Goal: Find specific page/section: Find specific page/section

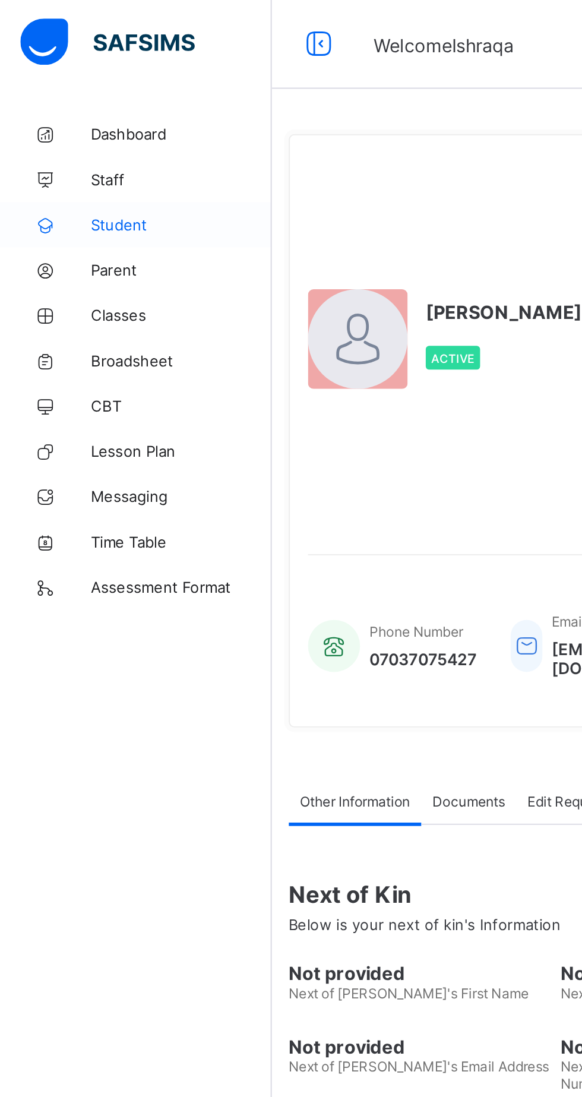
click at [69, 115] on span "Student" at bounding box center [95, 119] width 95 height 10
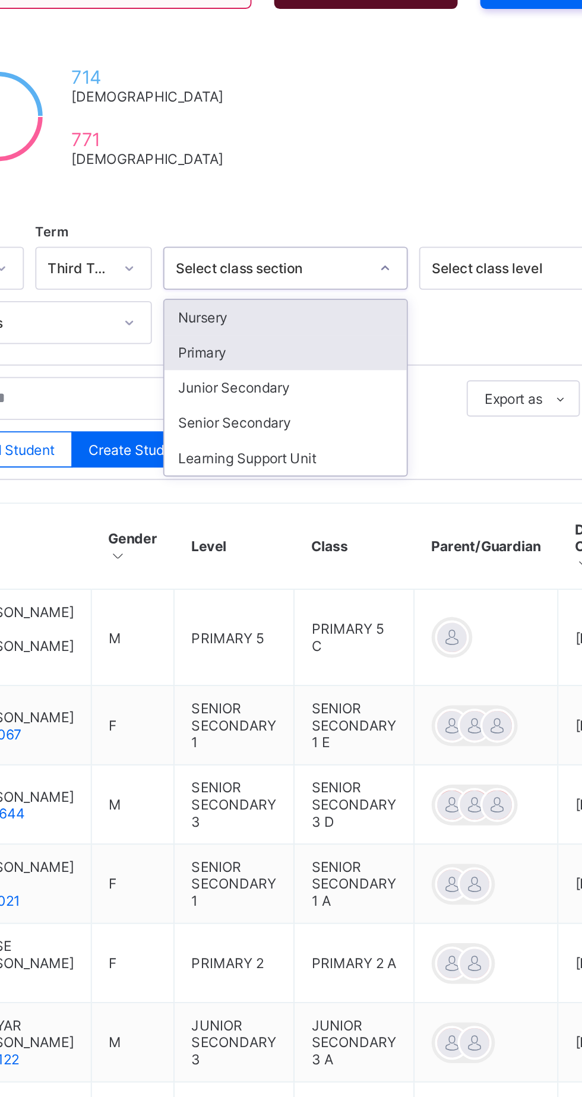
click at [322, 371] on div "Primary" at bounding box center [362, 376] width 127 height 18
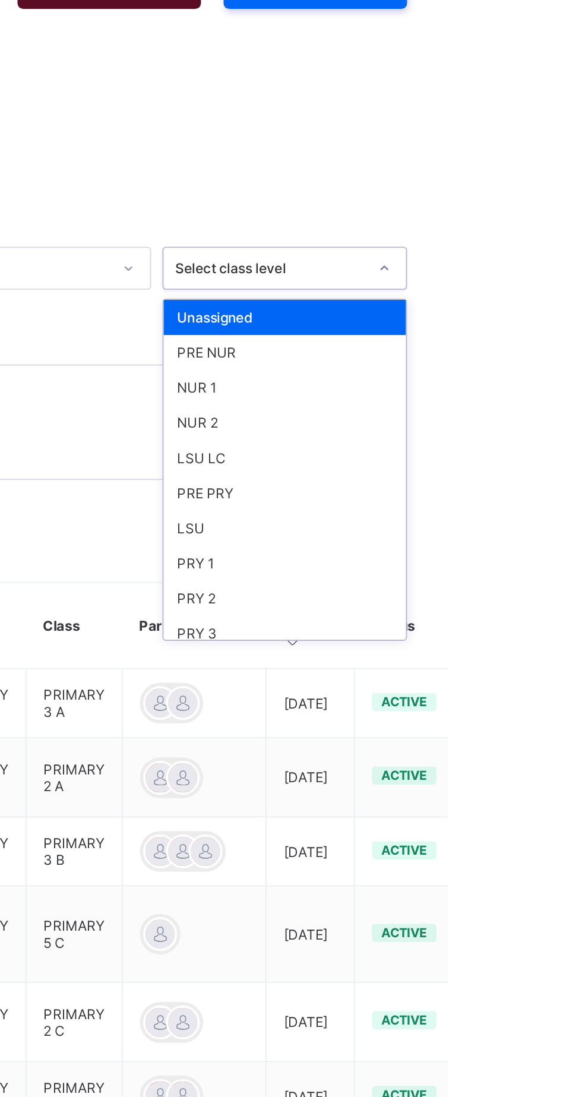
scroll to position [94, 0]
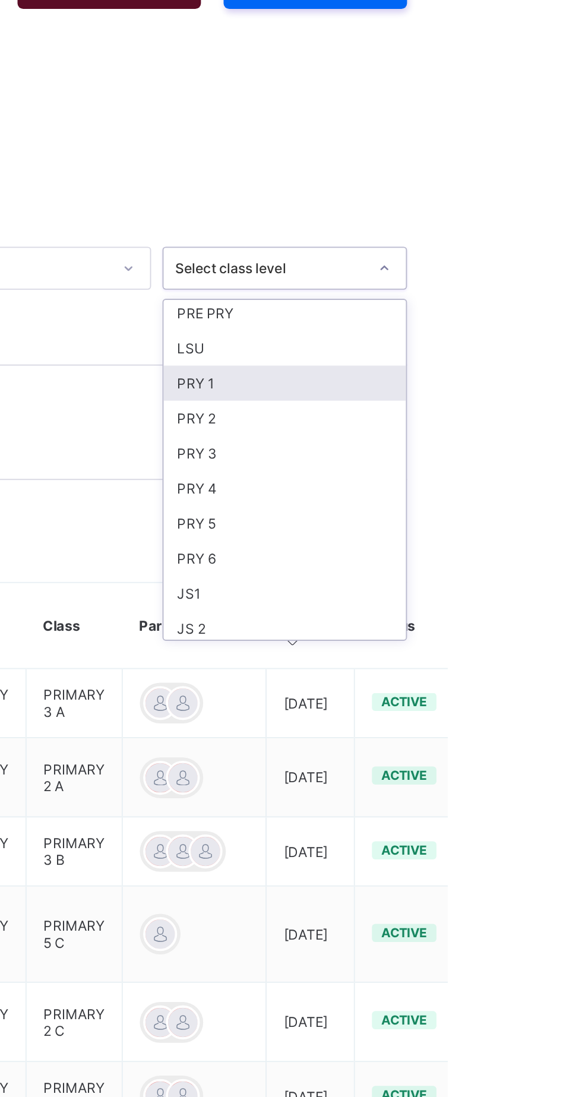
click at [483, 386] on div "PRY 1" at bounding box center [496, 392] width 127 height 18
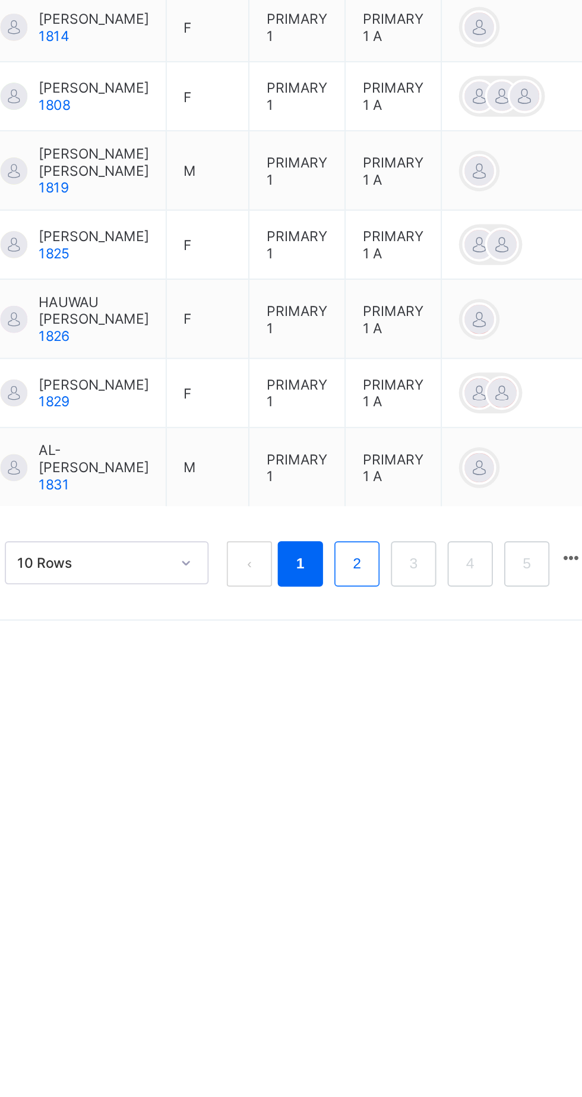
click at [360, 969] on link "2" at bounding box center [360, 961] width 11 height 15
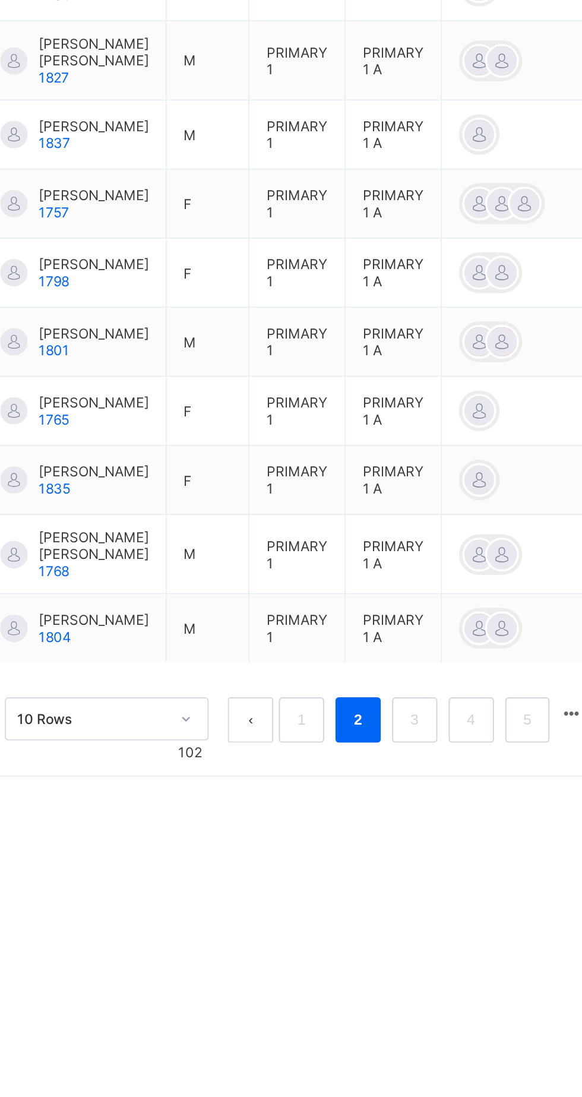
scroll to position [0, 0]
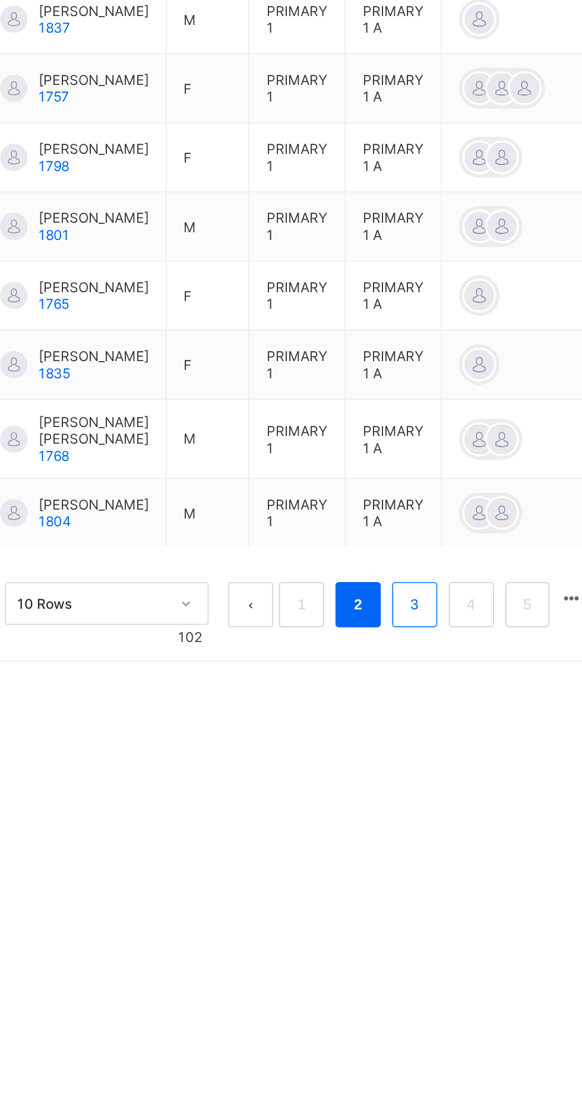
click at [387, 953] on link "3" at bounding box center [390, 944] width 11 height 15
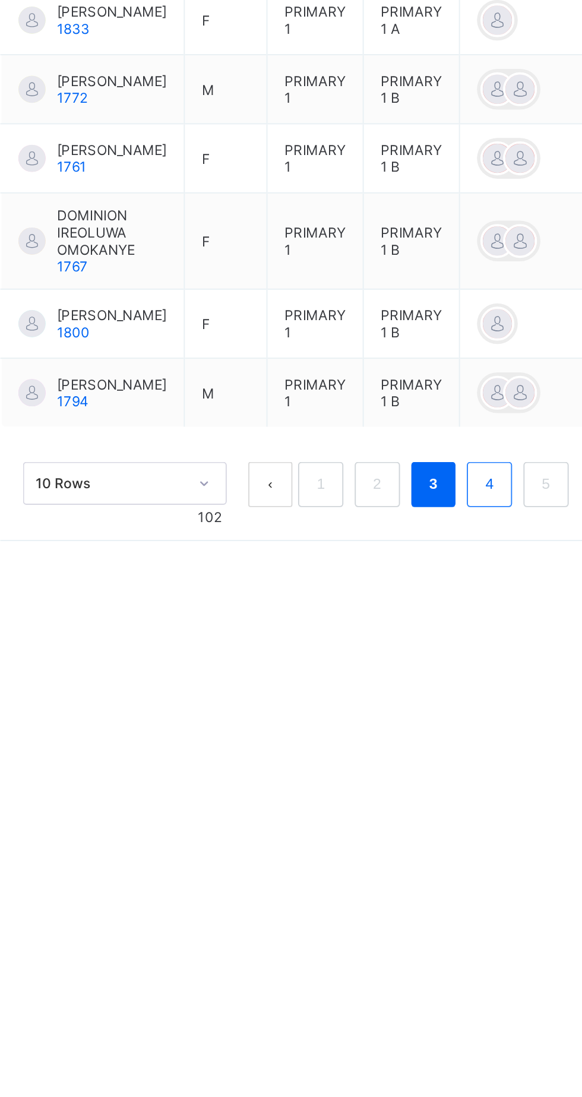
click at [420, 967] on link "4" at bounding box center [420, 959] width 11 height 15
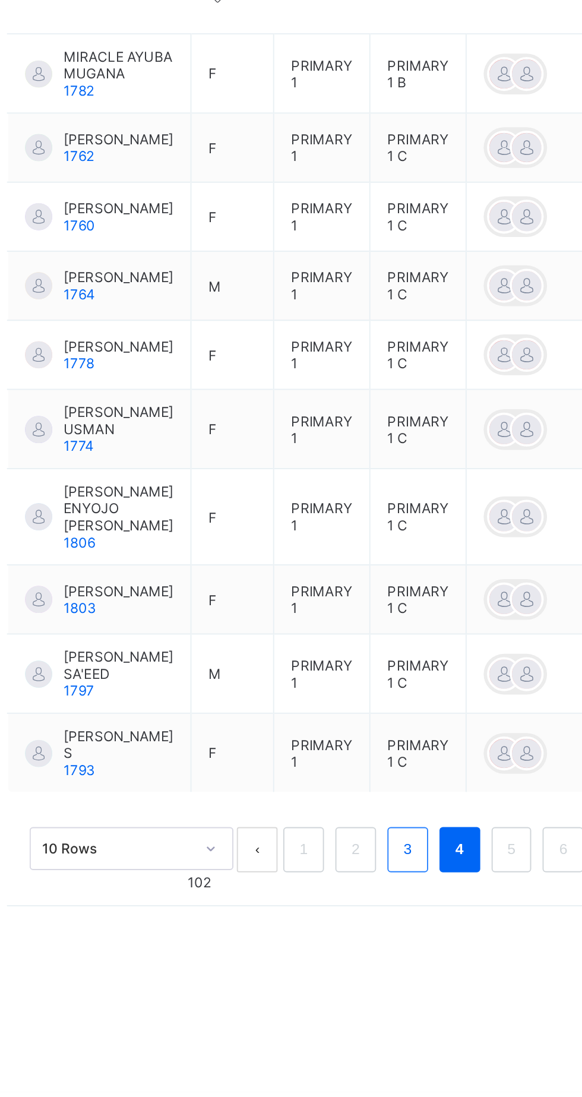
click at [374, 978] on link "3" at bounding box center [373, 969] width 11 height 15
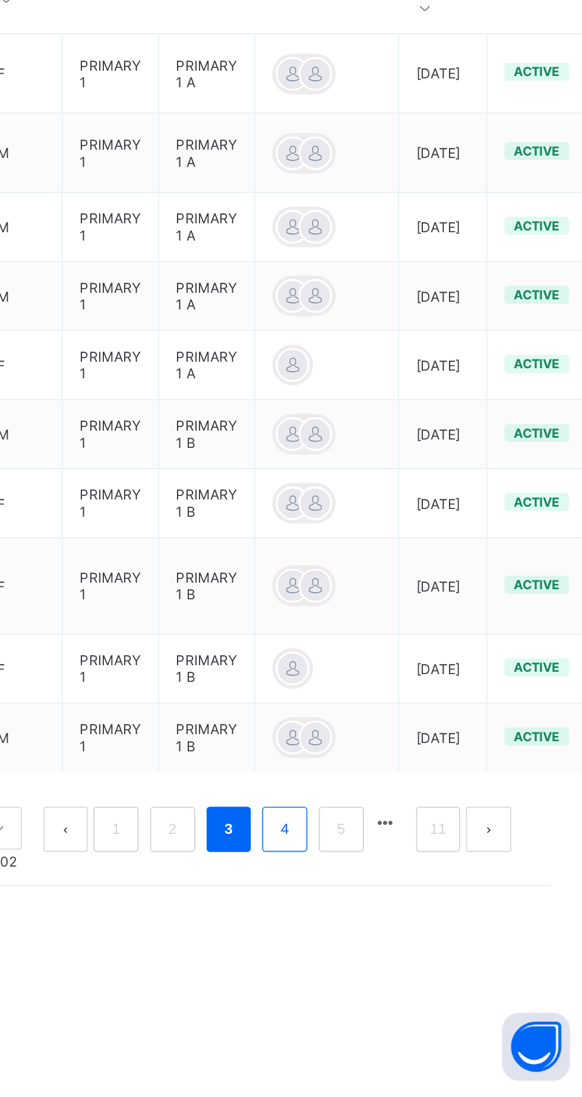
click at [417, 967] on link "4" at bounding box center [420, 959] width 11 height 15
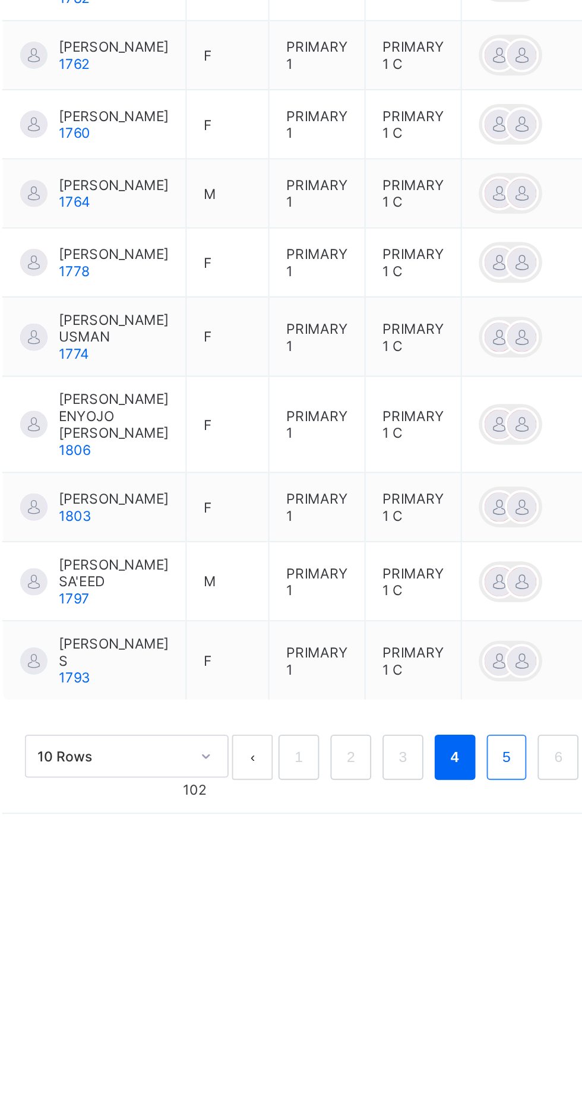
click at [428, 978] on link "5" at bounding box center [428, 969] width 11 height 15
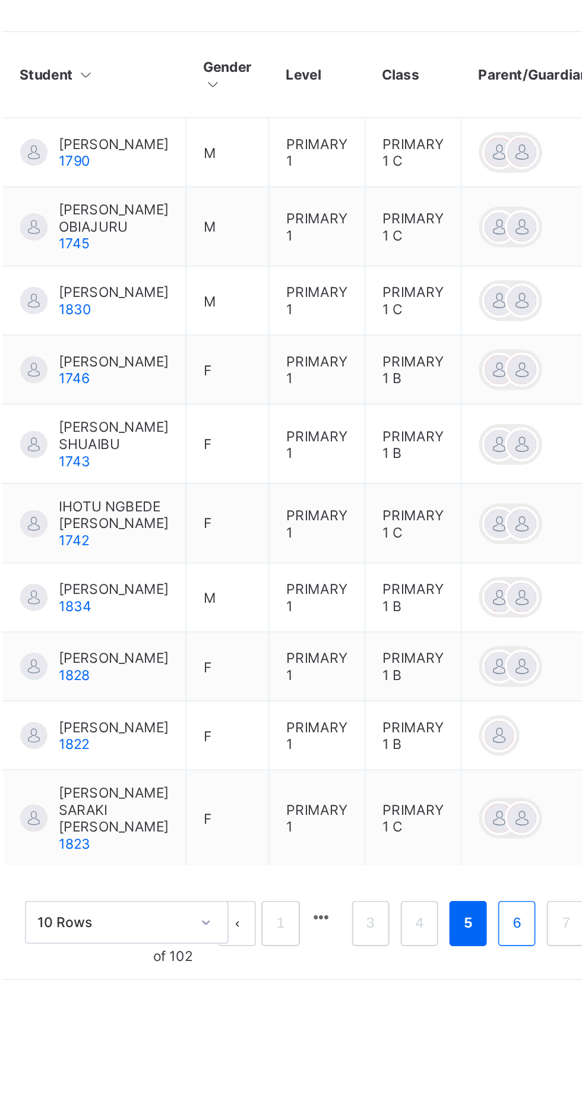
click at [434, 973] on link "6" at bounding box center [433, 964] width 11 height 15
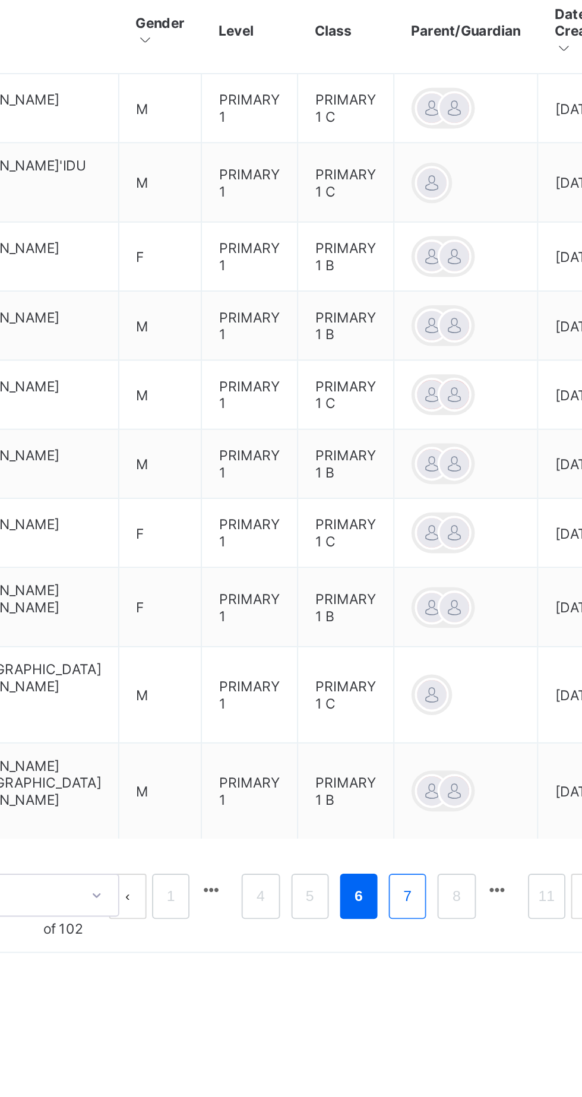
click at [434, 981] on link "7" at bounding box center [433, 973] width 11 height 15
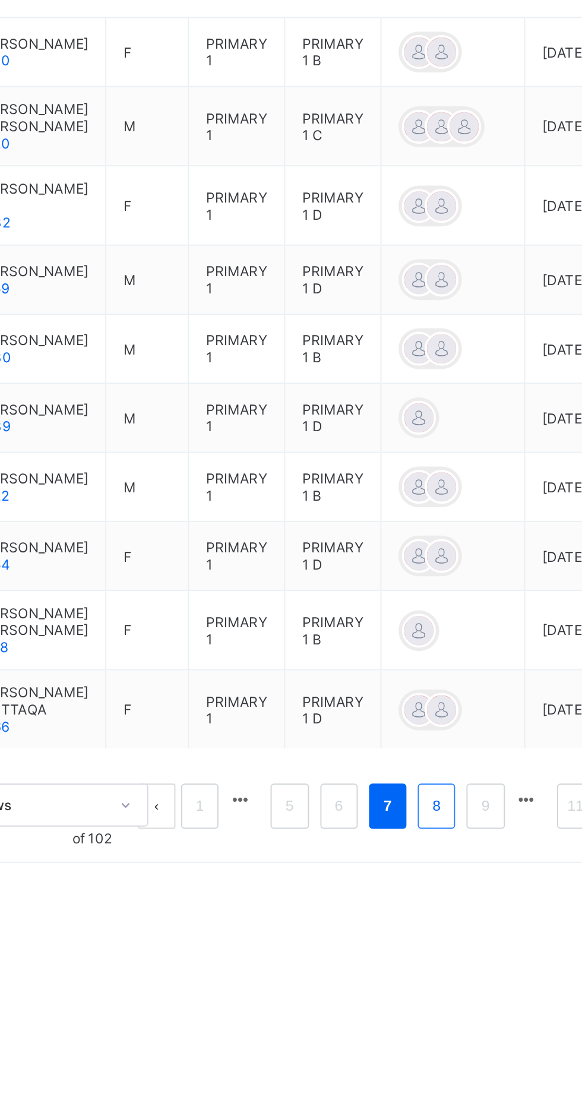
click at [435, 964] on link "8" at bounding box center [433, 955] width 11 height 15
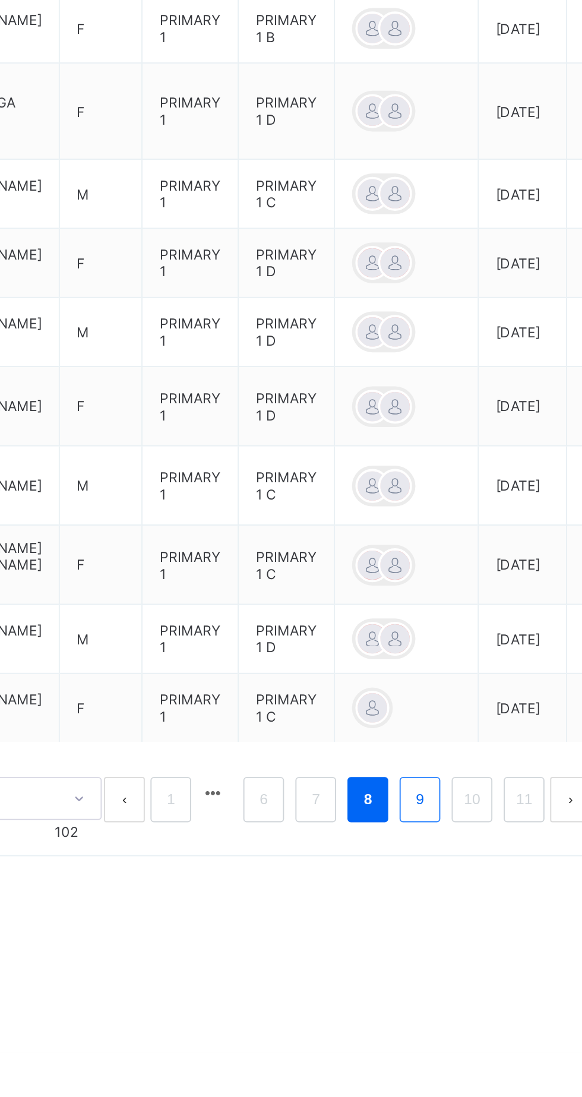
click at [449, 973] on link "9" at bounding box center [449, 964] width 11 height 15
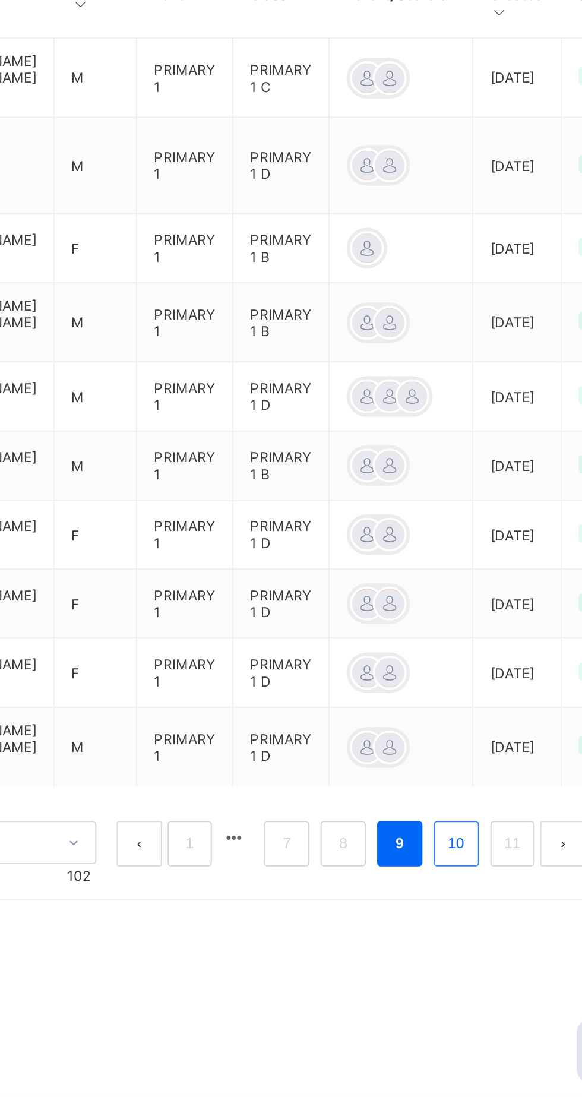
click at [474, 973] on link "10" at bounding box center [470, 964] width 15 height 15
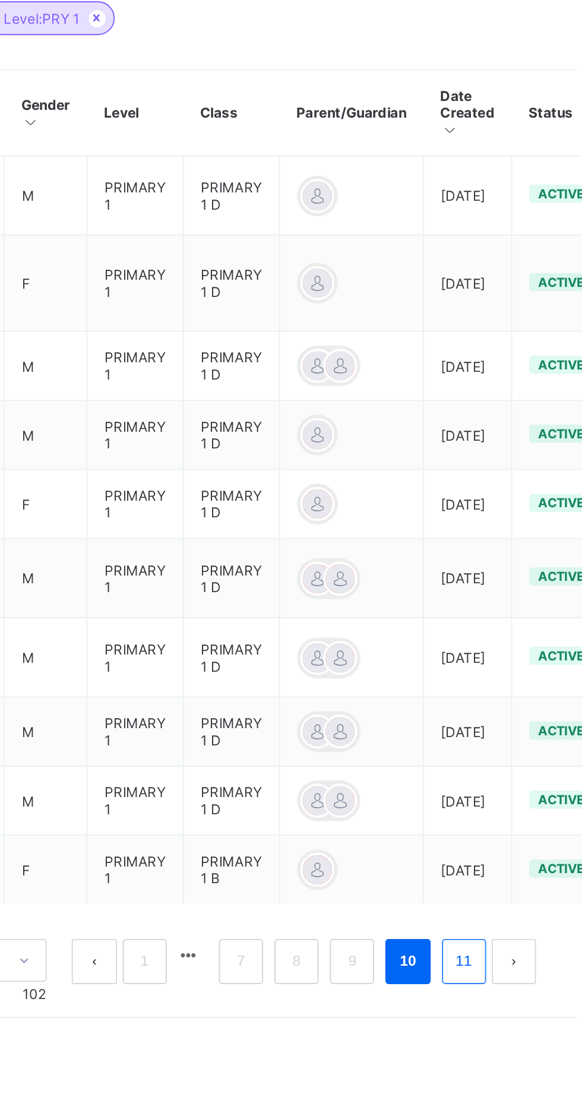
click at [501, 973] on link "11" at bounding box center [501, 964] width 15 height 15
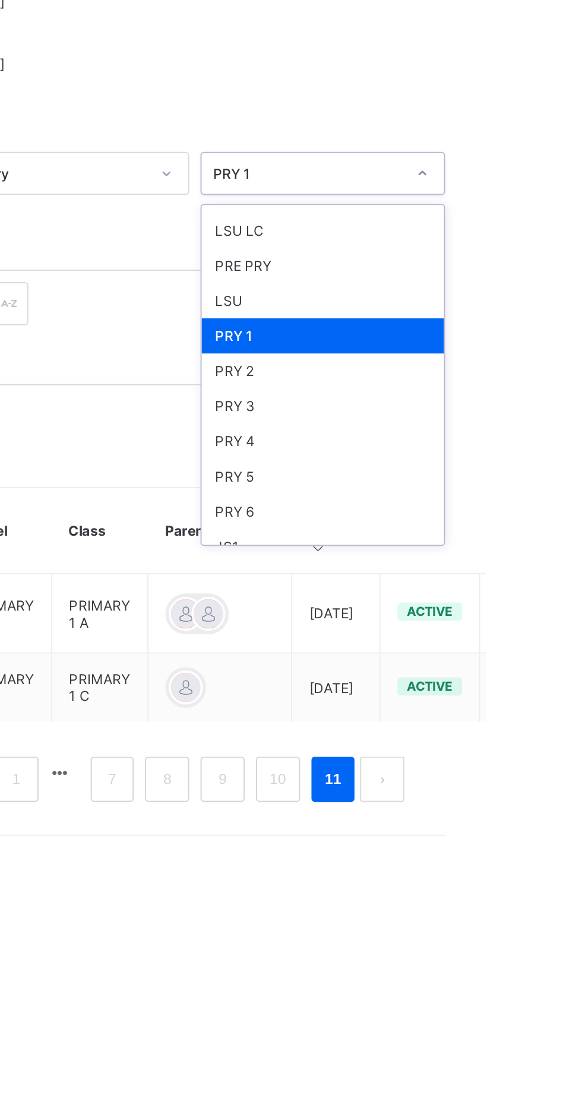
scroll to position [78, 0]
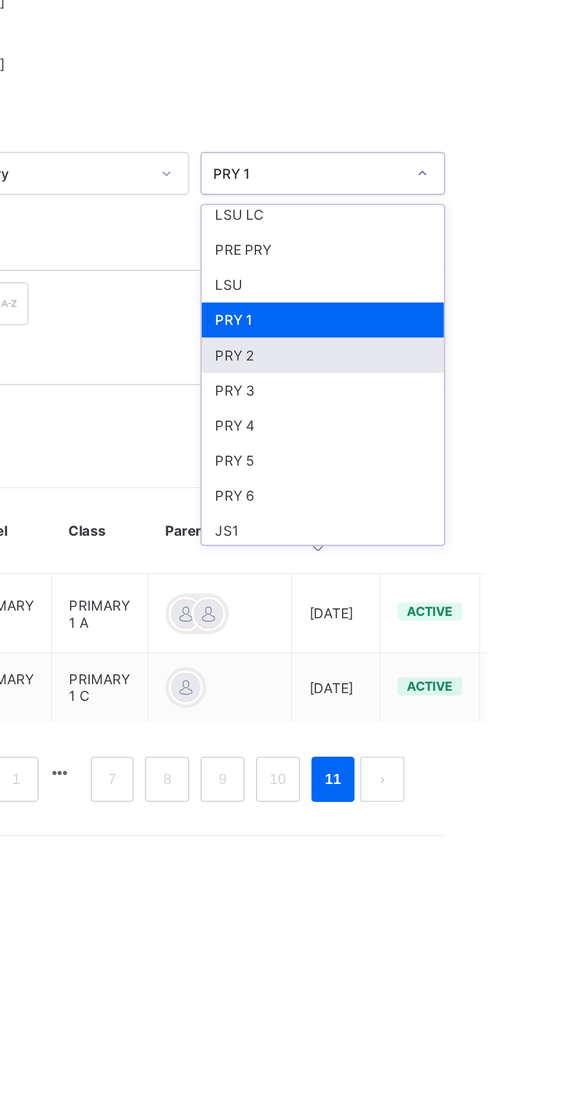
click at [472, 419] on div "PRY 2" at bounding box center [496, 427] width 127 height 18
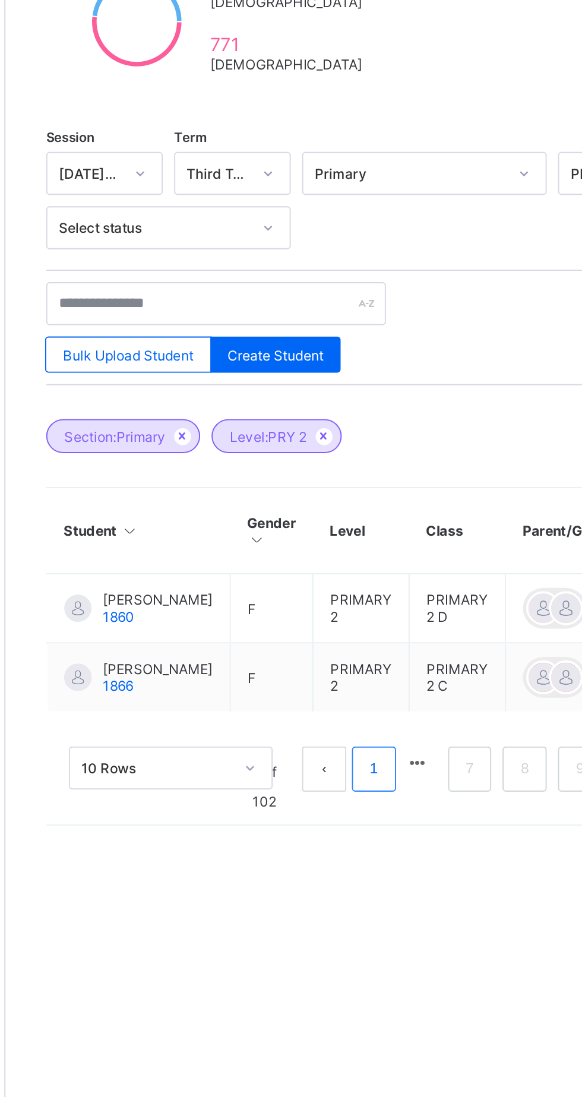
click at [336, 651] on link "1" at bounding box center [335, 644] width 11 height 15
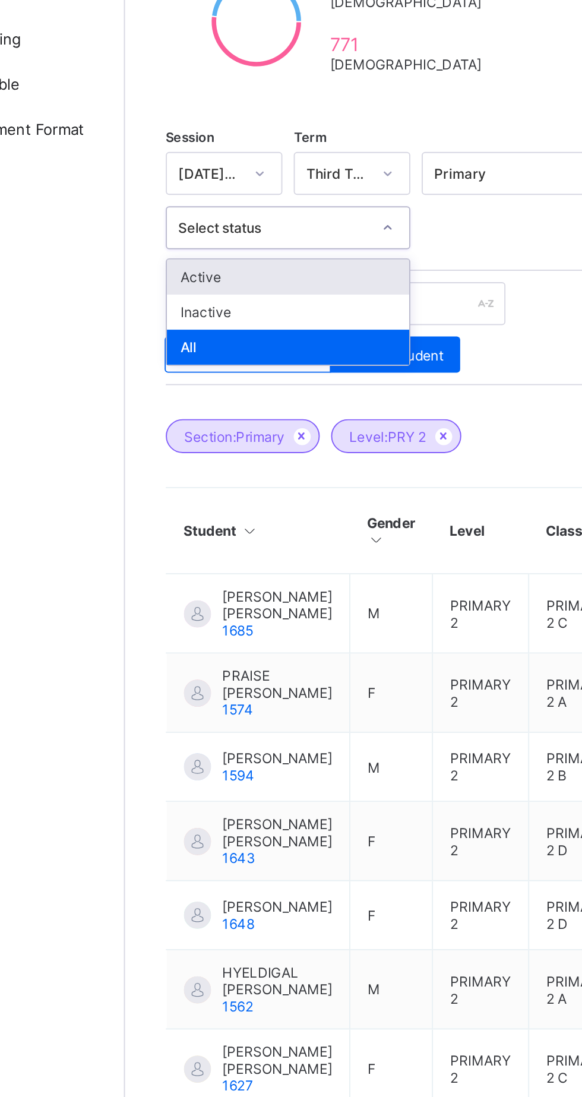
click at [349, 352] on div at bounding box center [362, 360] width 128 height 23
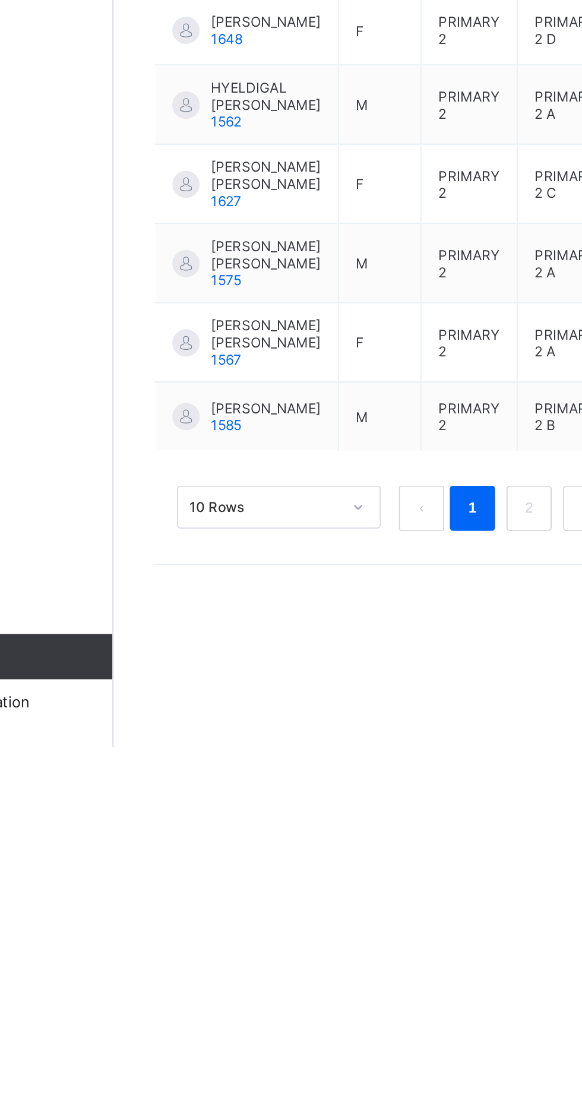
scroll to position [0, 0]
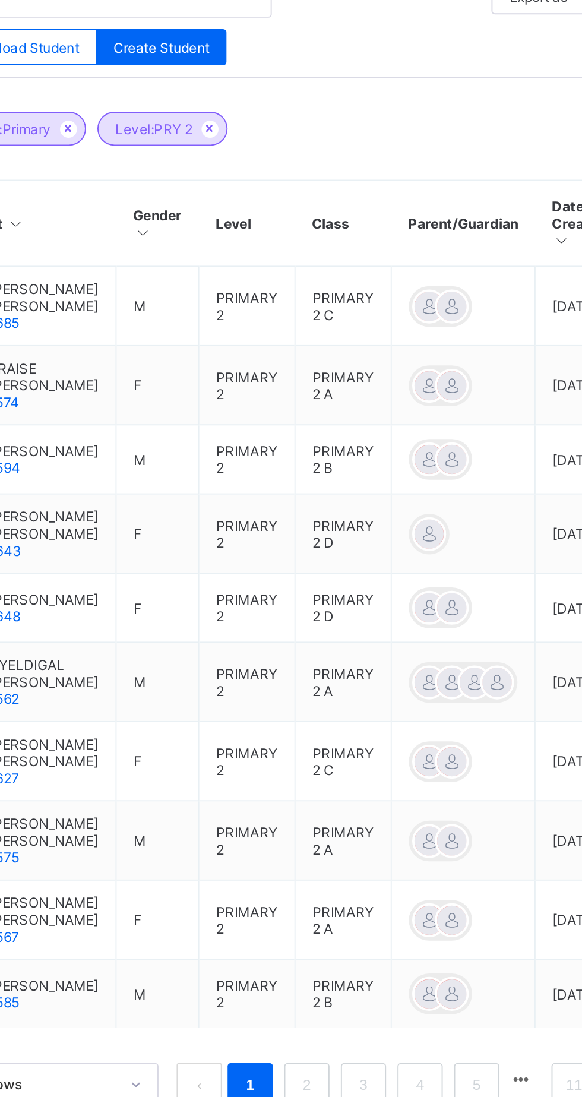
click at [367, 514] on th "Class" at bounding box center [380, 519] width 50 height 45
click at [435, 458] on div "Section: Primary Level: PRY 2" at bounding box center [362, 464] width 397 height 42
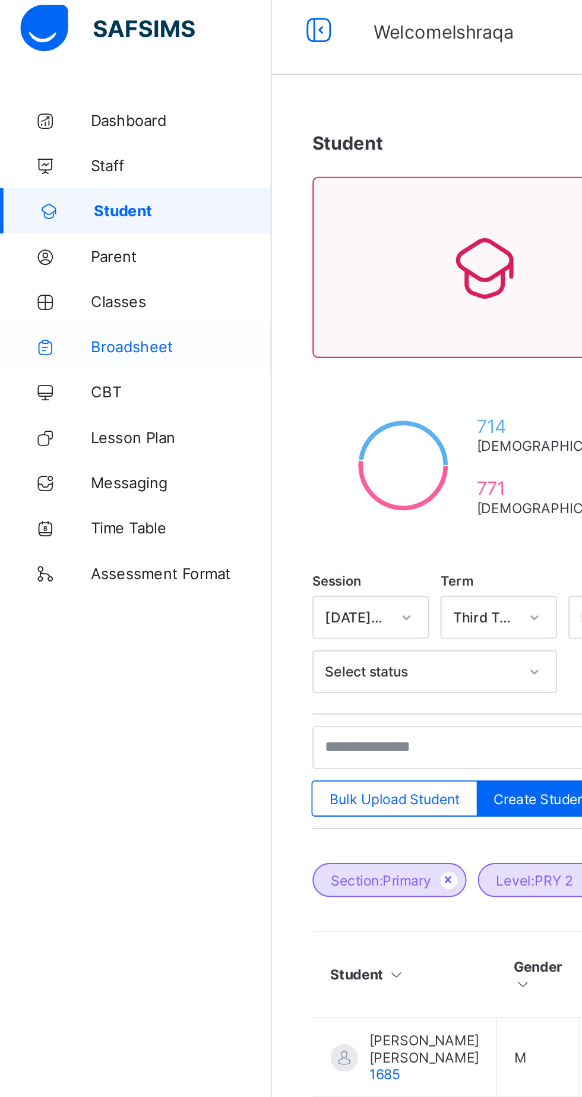
click at [100, 187] on span "Broadsheet" at bounding box center [95, 190] width 95 height 10
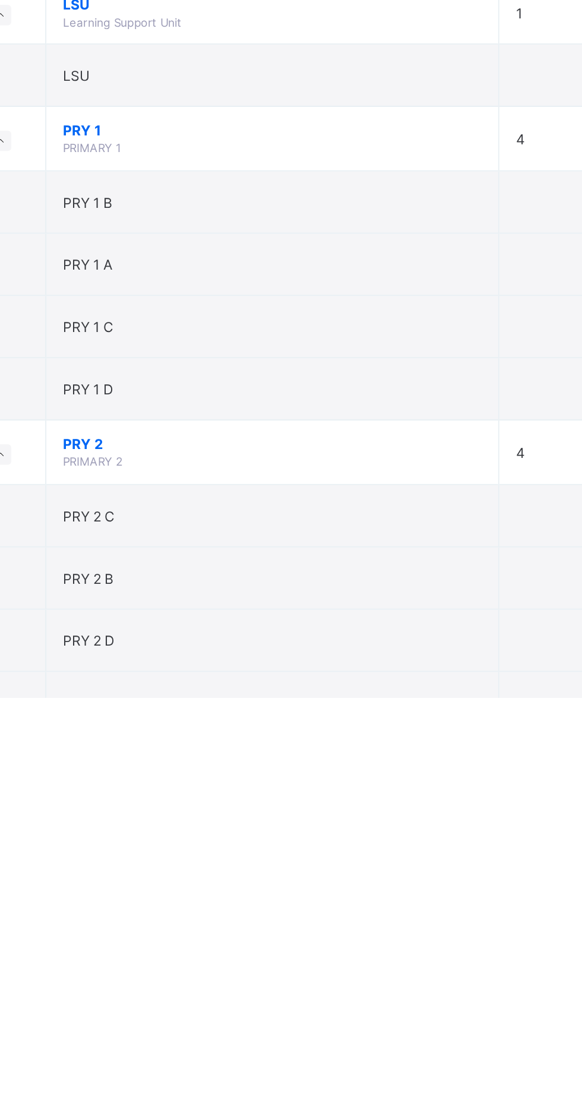
scroll to position [95, 0]
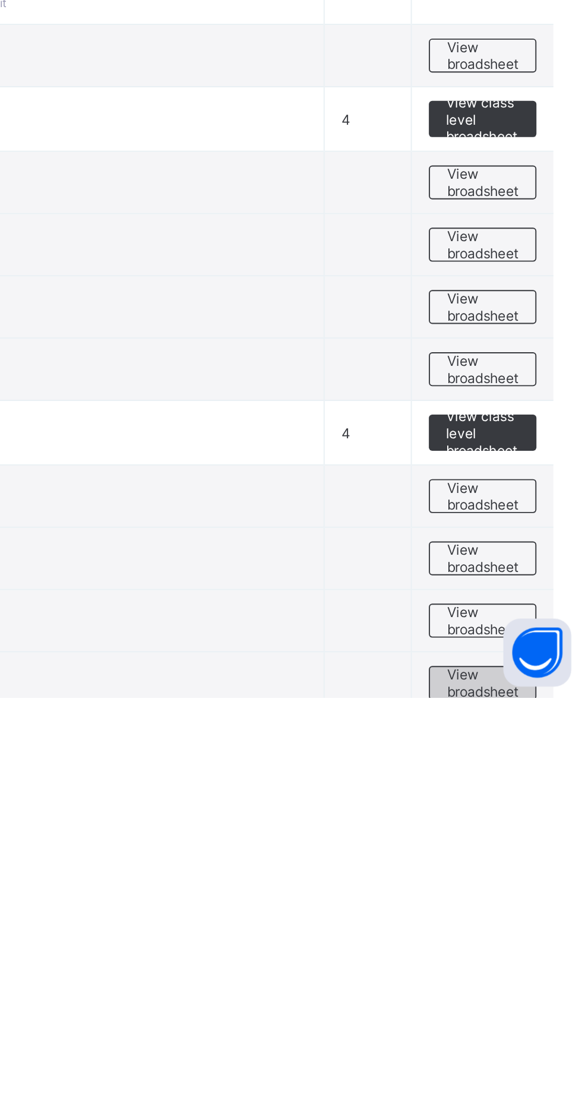
click at [537, 1081] on span "View broadsheet" at bounding box center [523, 1090] width 37 height 18
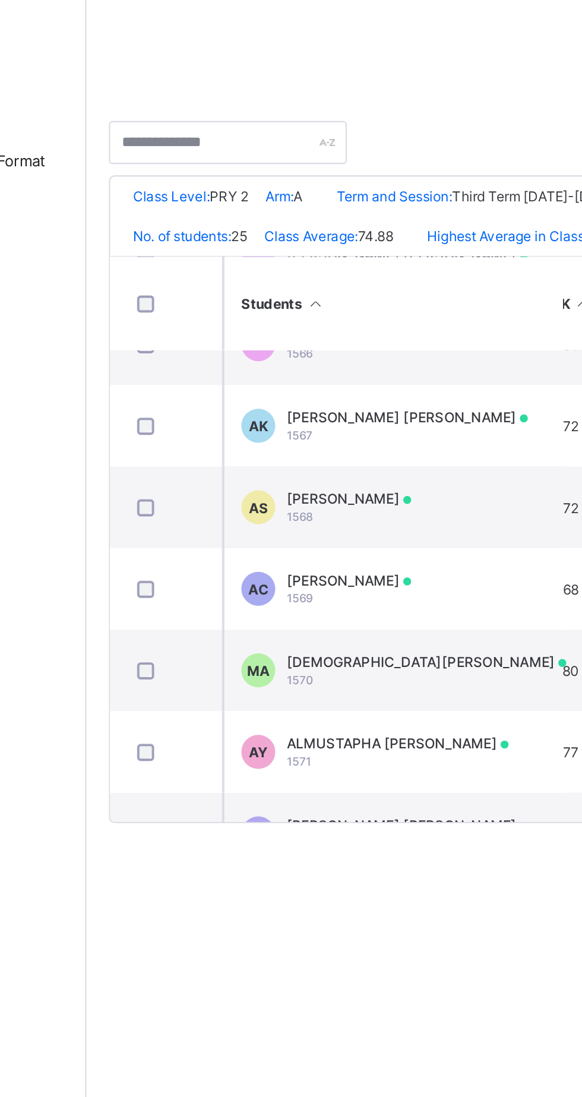
scroll to position [281, 426]
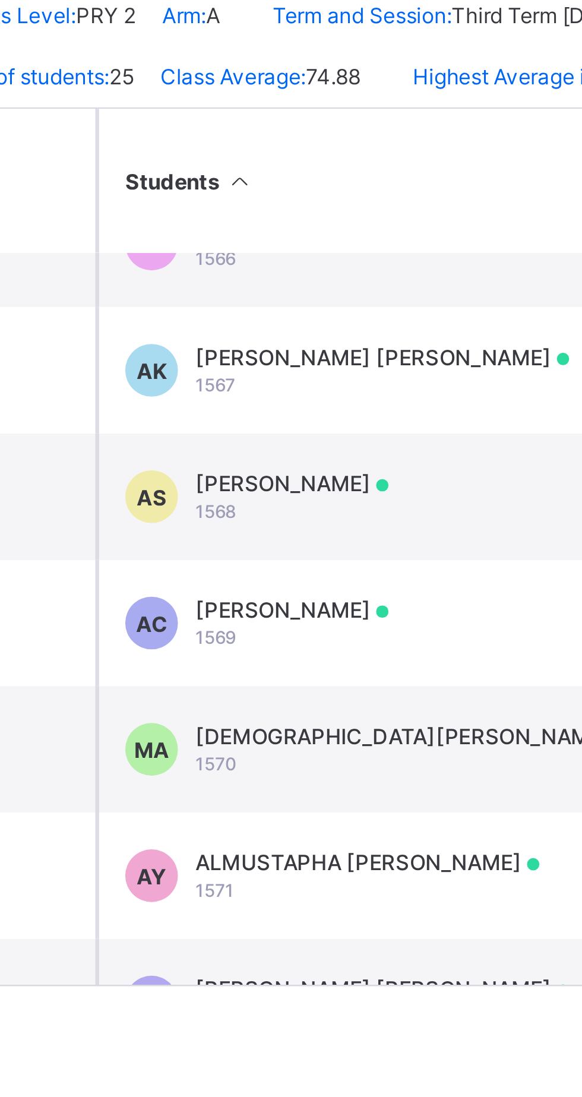
click at [258, 385] on icon at bounding box center [263, 384] width 10 height 9
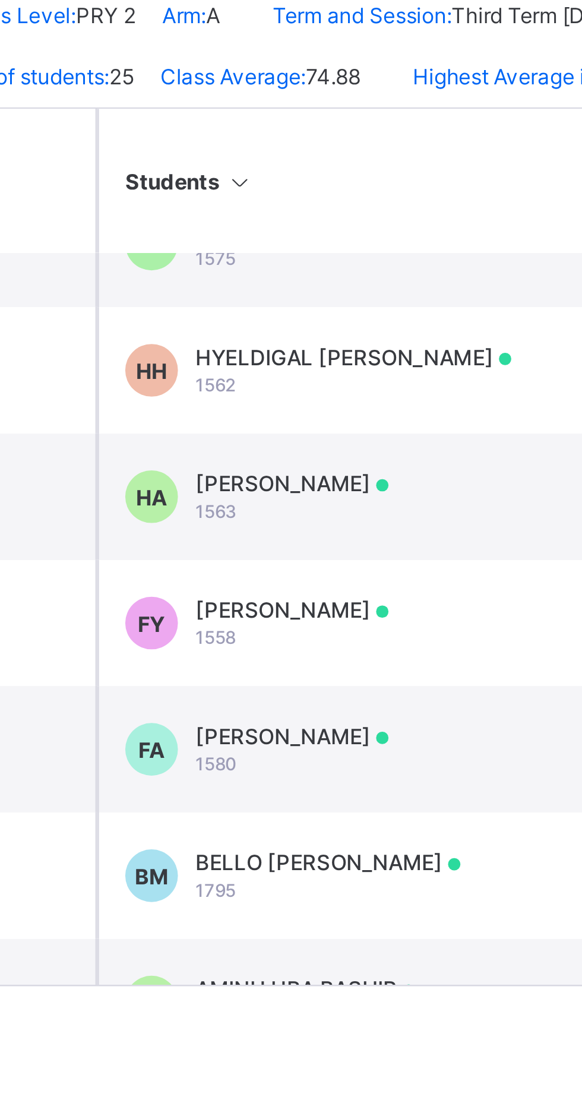
click at [262, 380] on icon at bounding box center [263, 384] width 10 height 9
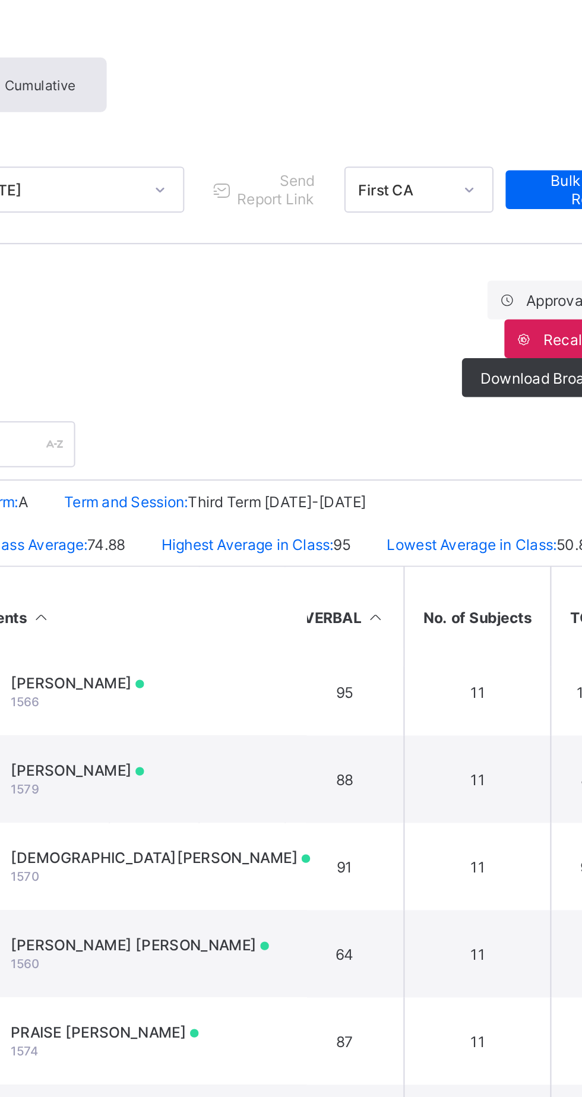
scroll to position [826, 457]
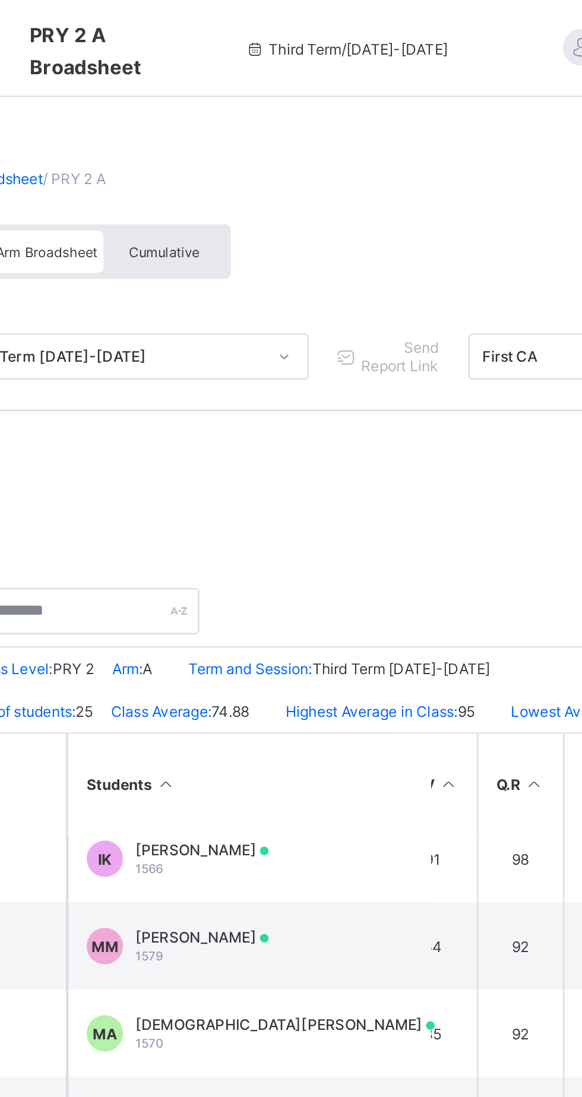
click at [261, 376] on th "Students" at bounding box center [303, 383] width 178 height 49
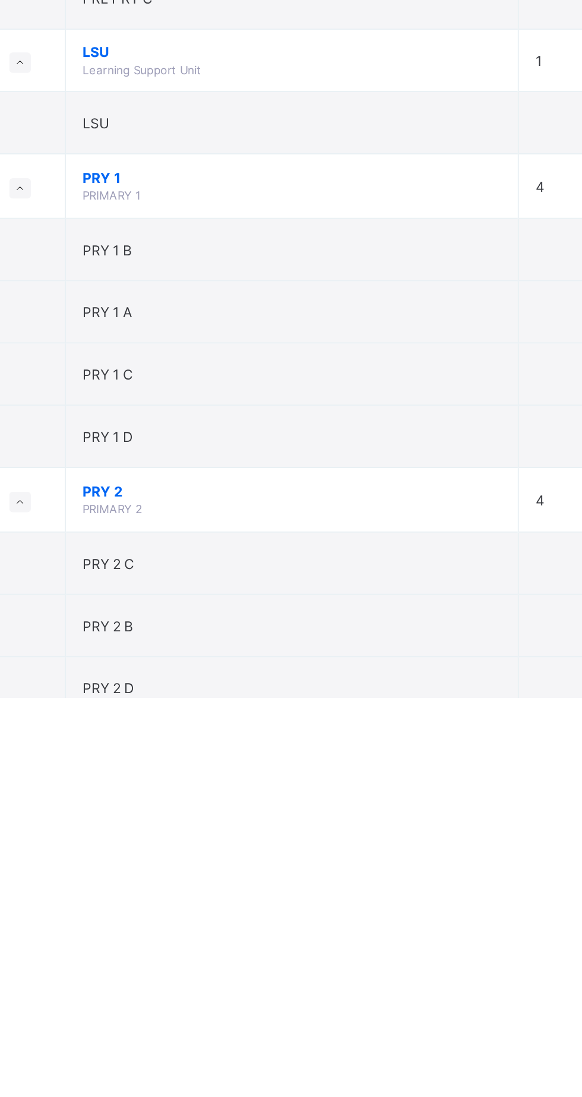
scroll to position [84, 0]
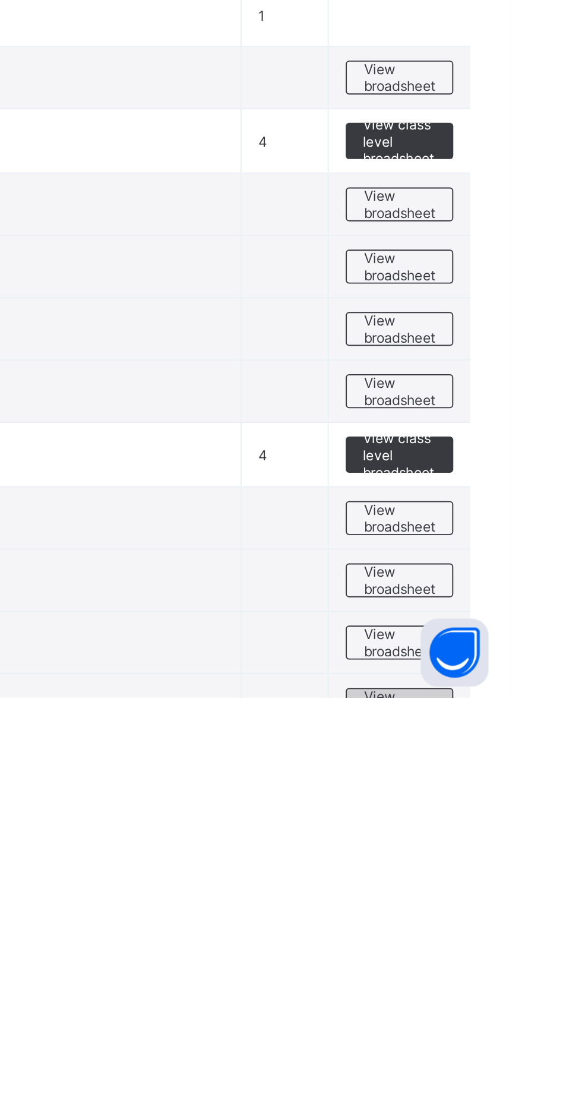
click at [536, 1092] on span "View broadsheet" at bounding box center [523, 1101] width 37 height 18
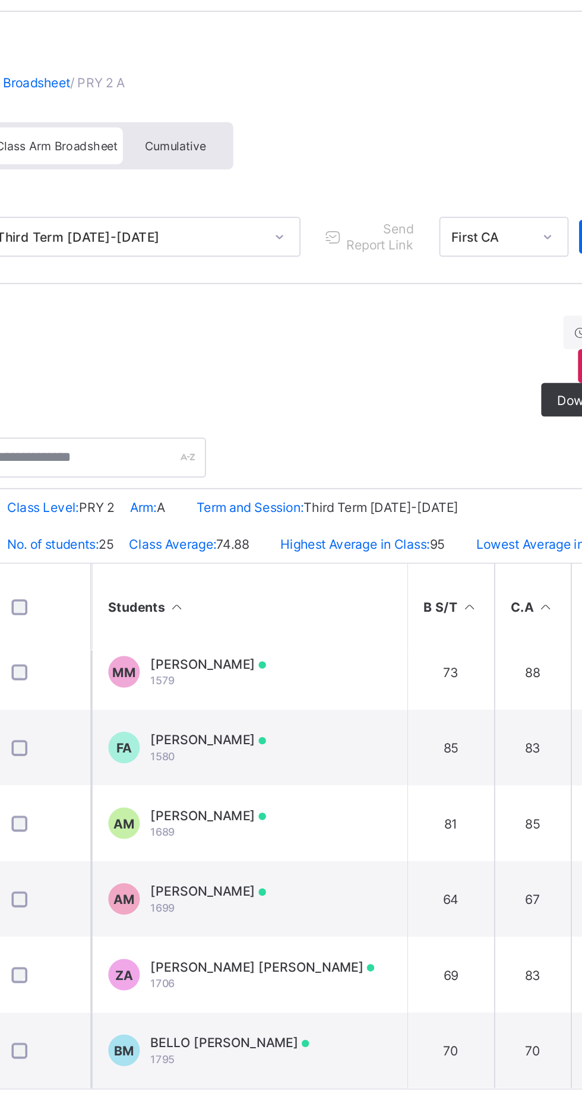
scroll to position [826, 0]
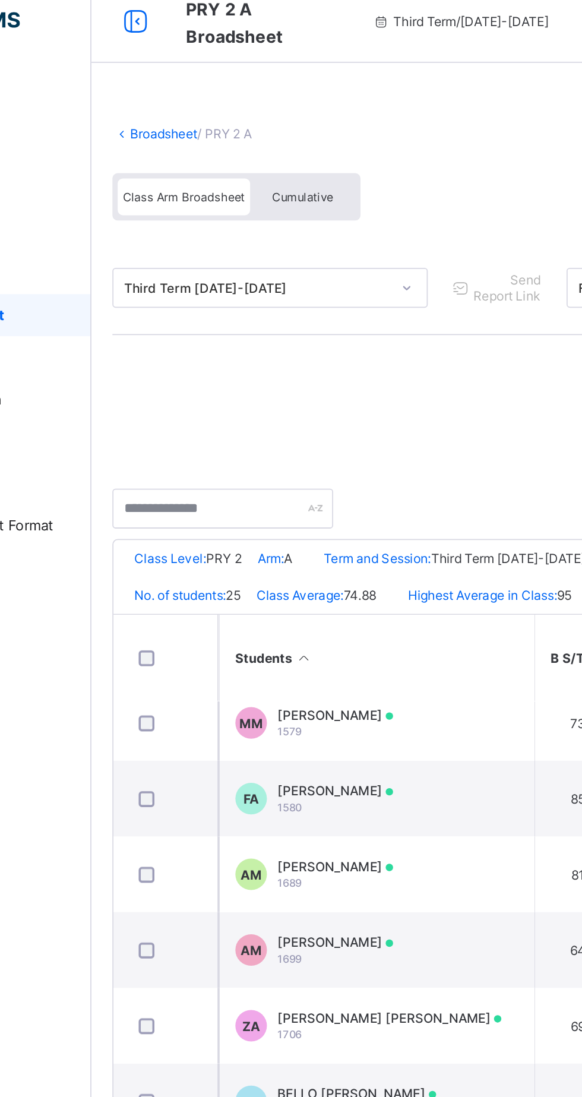
click at [171, 83] on link "Broadsheet" at bounding box center [184, 87] width 38 height 9
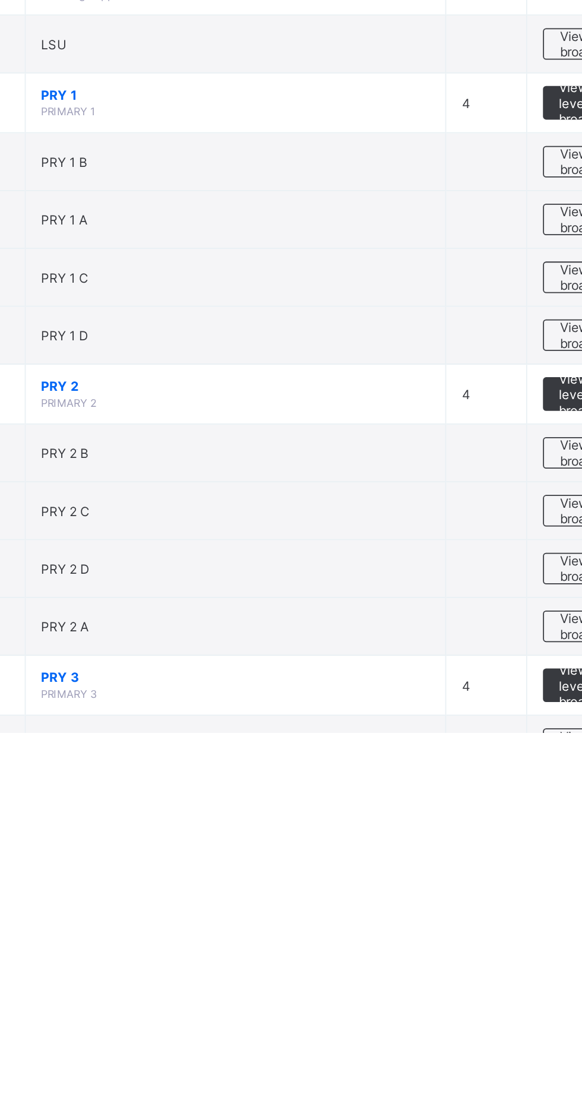
scroll to position [154, 0]
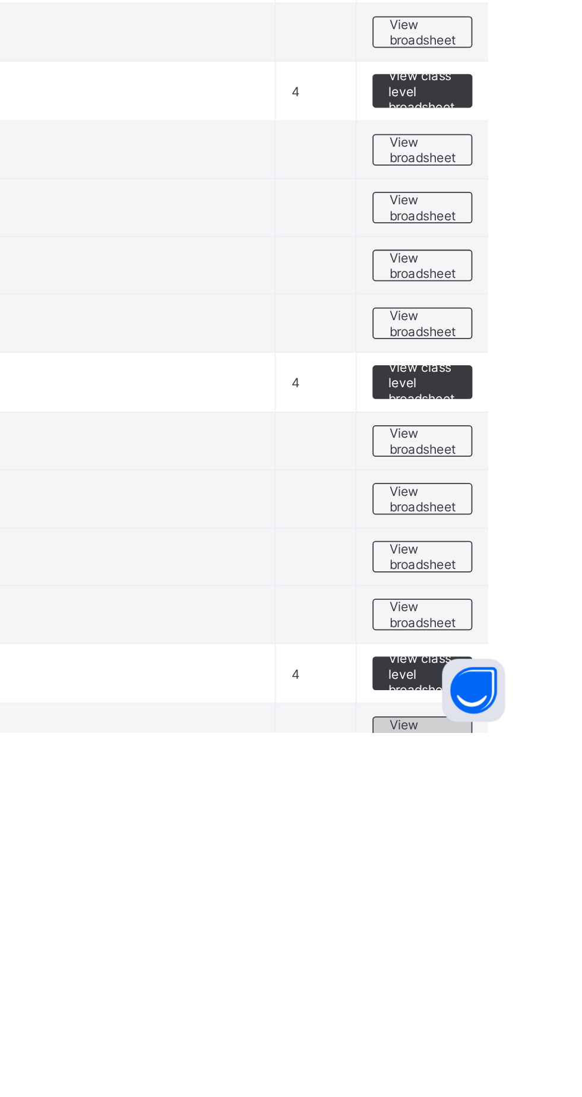
click at [529, 1088] on span "View broadsheet" at bounding box center [523, 1097] width 37 height 18
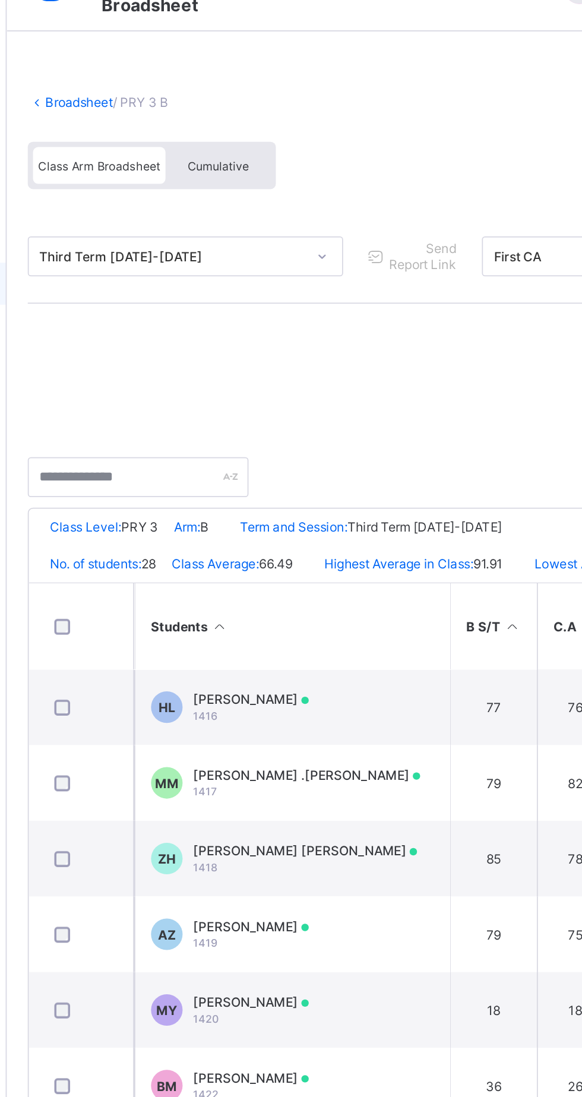
click at [184, 87] on link "Broadsheet" at bounding box center [184, 87] width 38 height 9
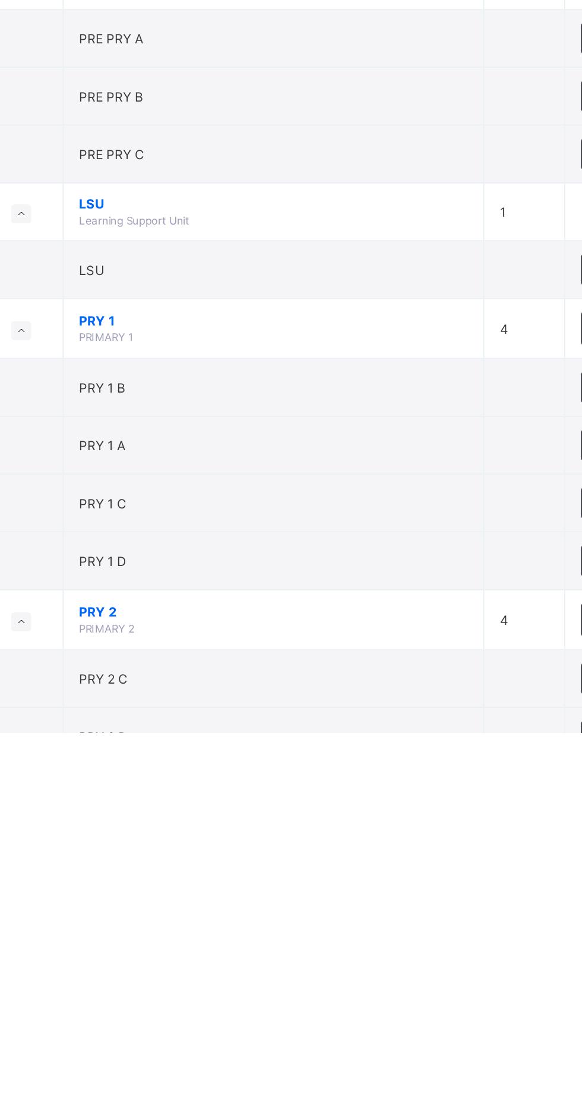
scroll to position [122, 0]
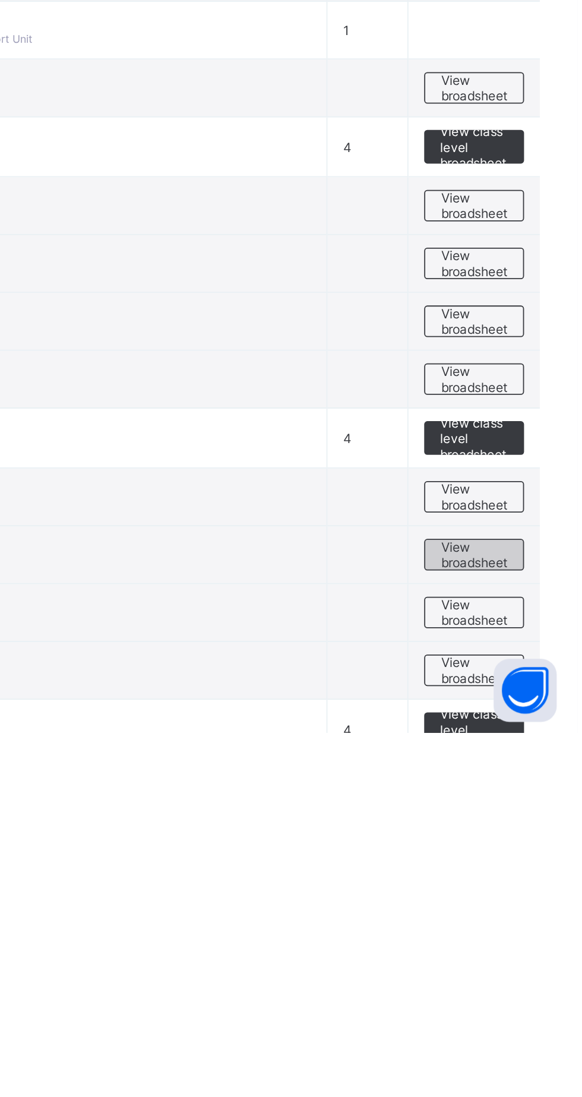
click at [538, 988] on span "View broadsheet" at bounding box center [523, 997] width 37 height 18
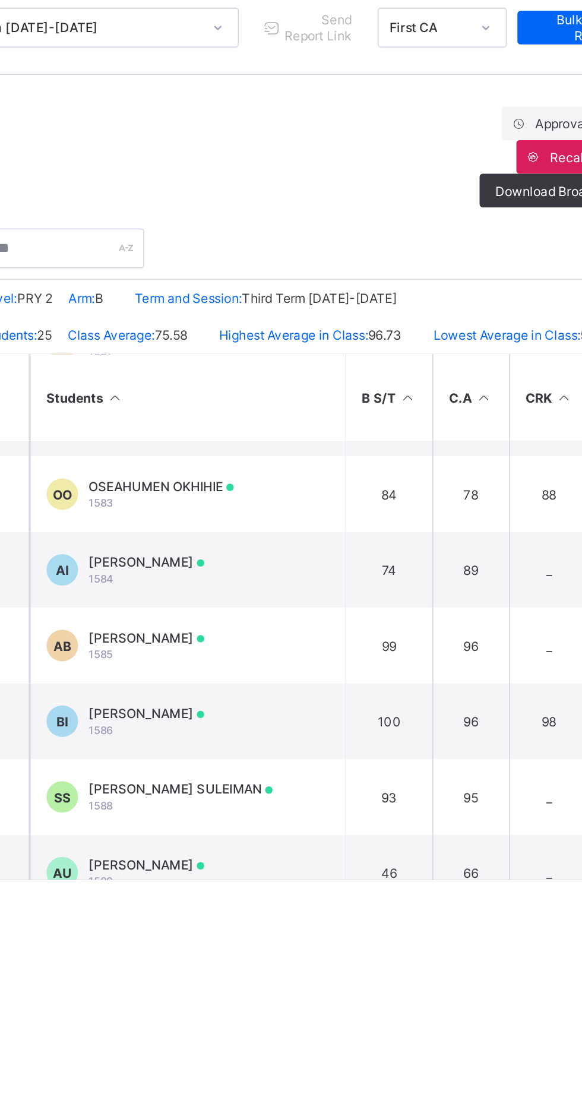
scroll to position [141, 0]
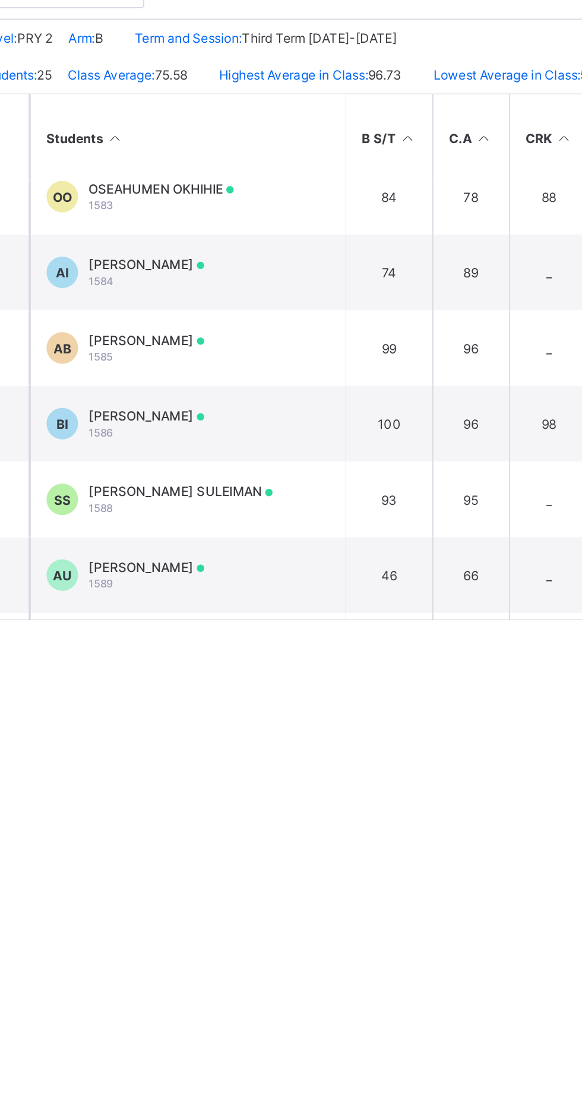
click at [400, 734] on div "Broadsheet / PRY 2 B Class Arm Broadsheet Cumulative Third Term [DATE]-[DATE] S…" at bounding box center [363, 548] width 440 height 1097
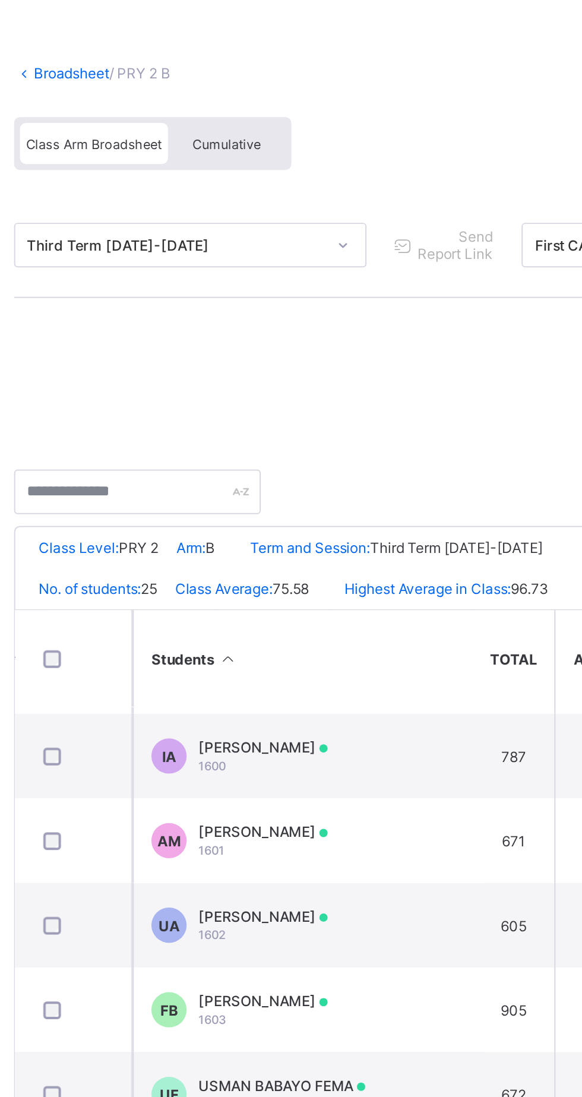
scroll to position [568, 659]
